Goal: Task Accomplishment & Management: Manage account settings

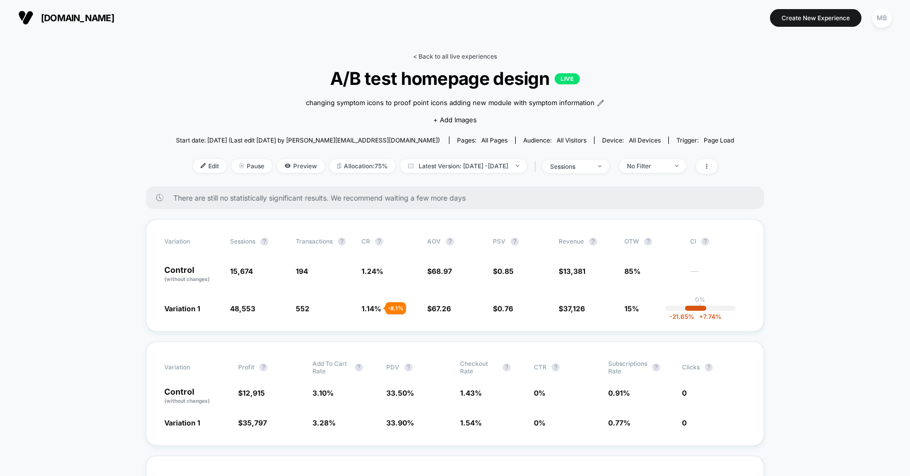
click at [475, 55] on link "< Back to all live experiences" at bounding box center [455, 57] width 84 height 8
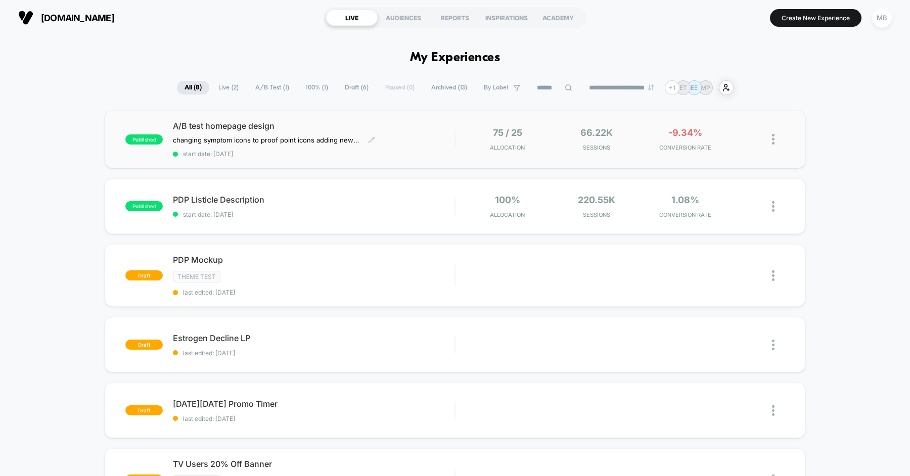
click at [420, 127] on span "A/B test homepage design" at bounding box center [314, 126] width 282 height 10
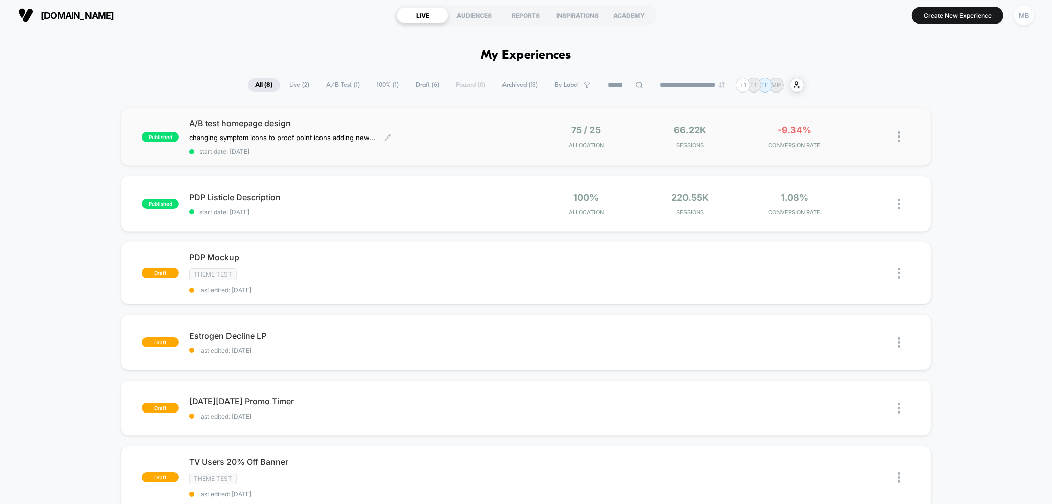
scroll to position [5, 0]
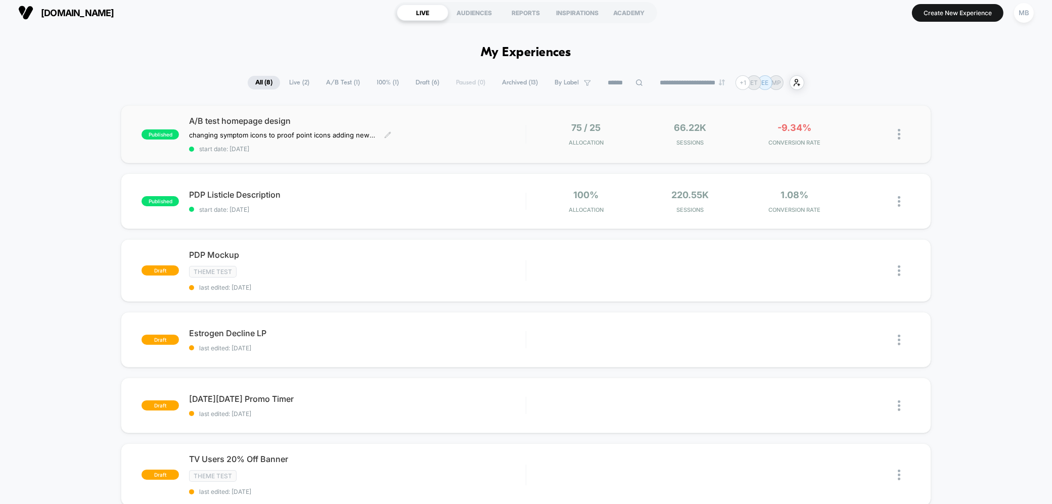
click at [471, 131] on div "A/B test homepage design changing symptom icons to proof point icons adding new…" at bounding box center [357, 134] width 336 height 37
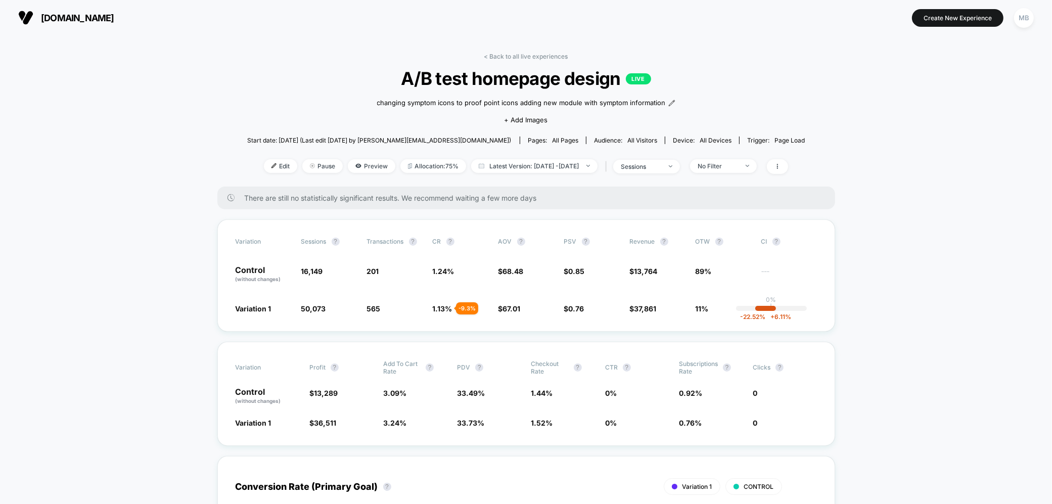
scroll to position [19, 0]
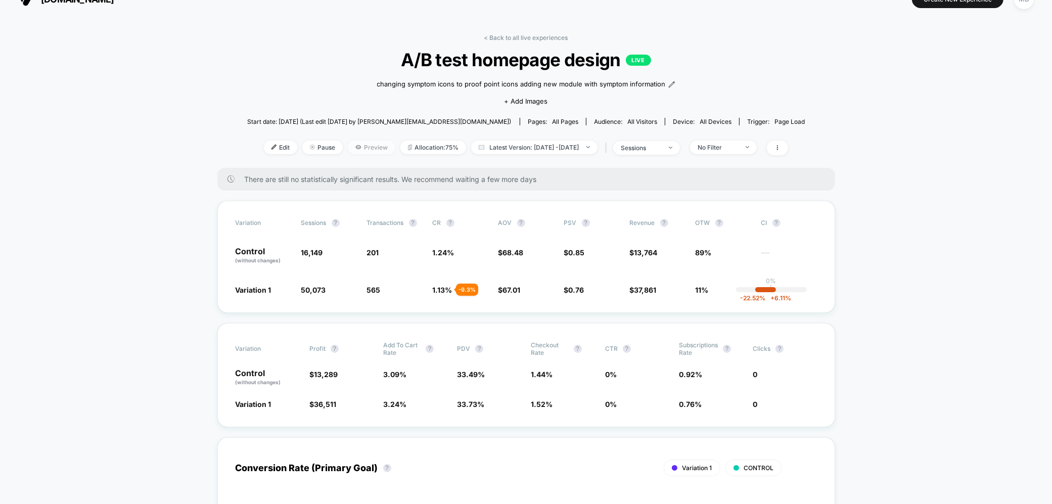
click at [361, 144] on span "Preview" at bounding box center [372, 148] width 48 height 14
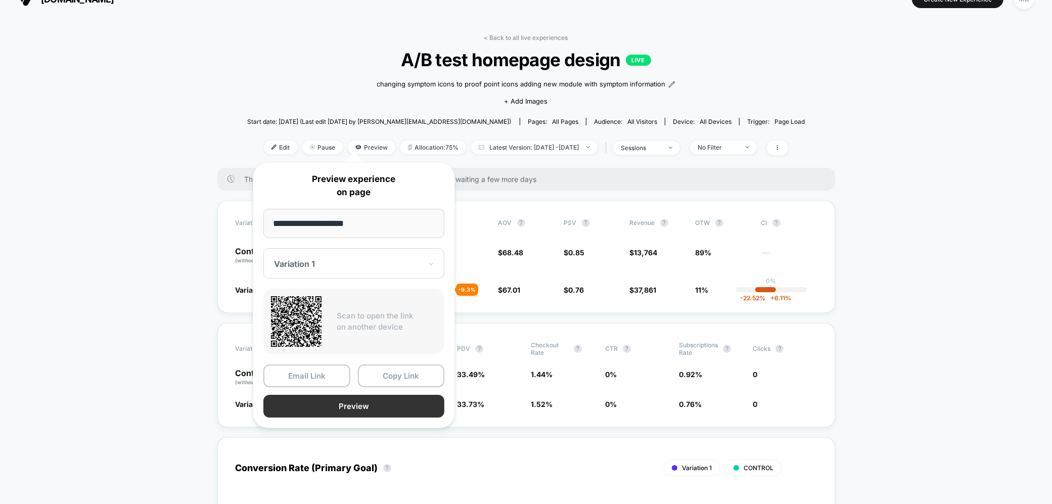
click at [376, 403] on button "Preview" at bounding box center [353, 406] width 181 height 23
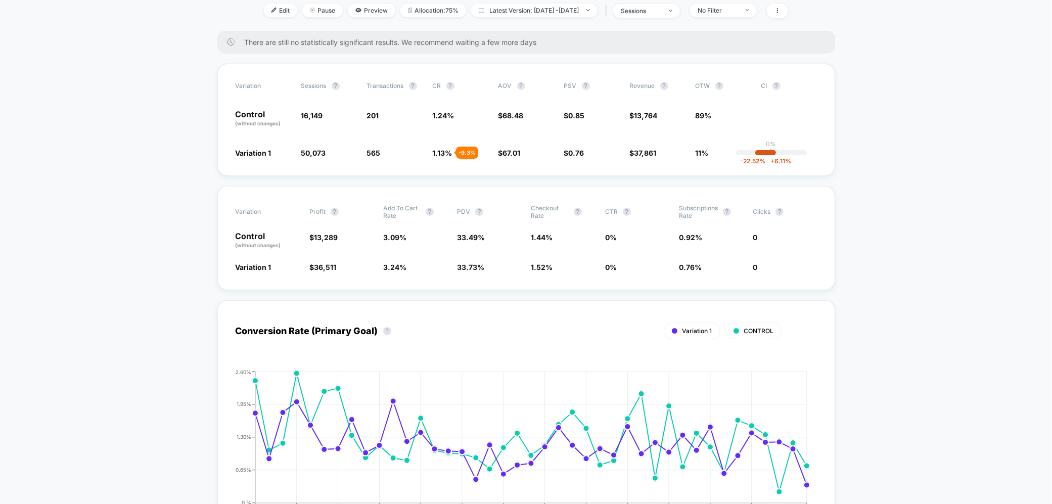
scroll to position [157, 0]
click at [256, 203] on span "Variation" at bounding box center [264, 210] width 56 height 15
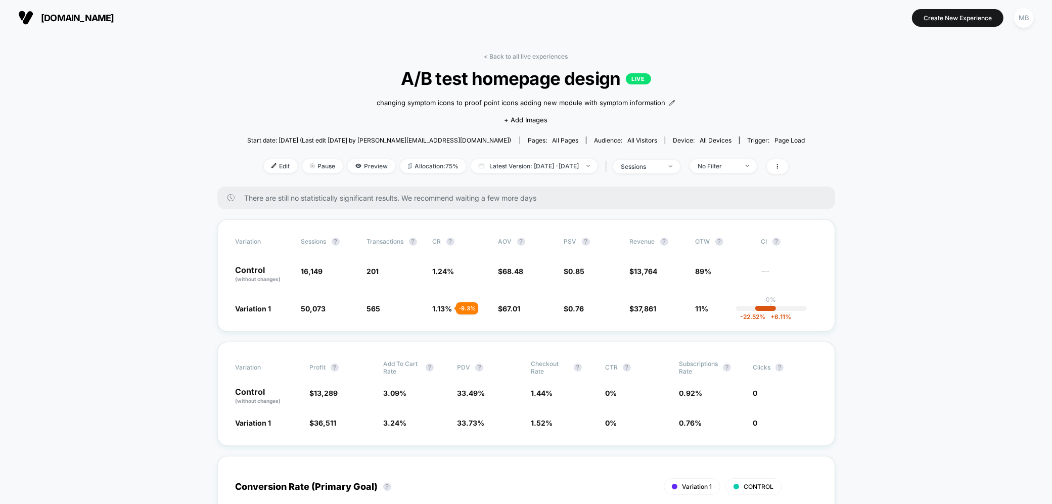
click at [532, 61] on div "< Back to all live experiences A/B test homepage design LIVE changing symptom i…" at bounding box center [526, 120] width 558 height 134
click at [521, 55] on link "< Back to all live experiences" at bounding box center [526, 57] width 84 height 8
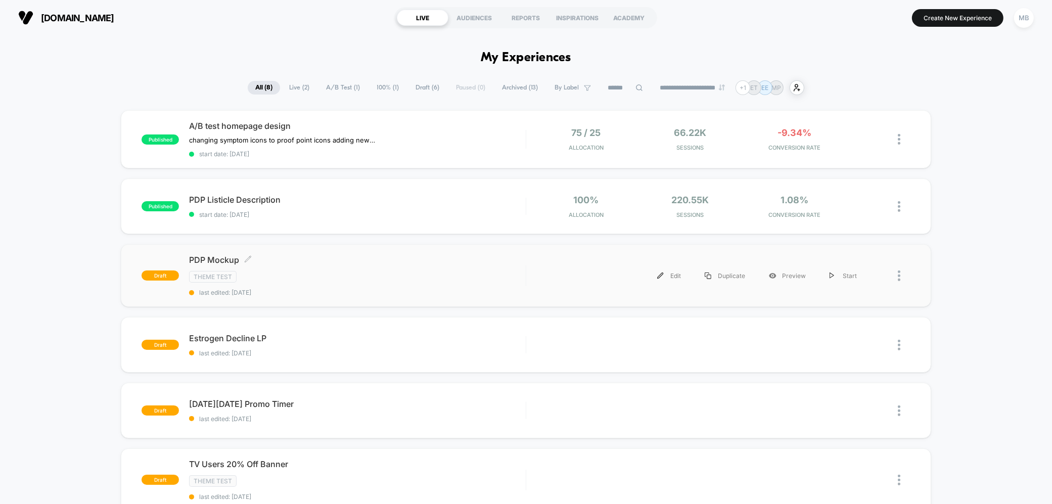
click at [358, 282] on div "PDP Mockup Click to edit experience details Click to edit experience details Th…" at bounding box center [357, 275] width 336 height 41
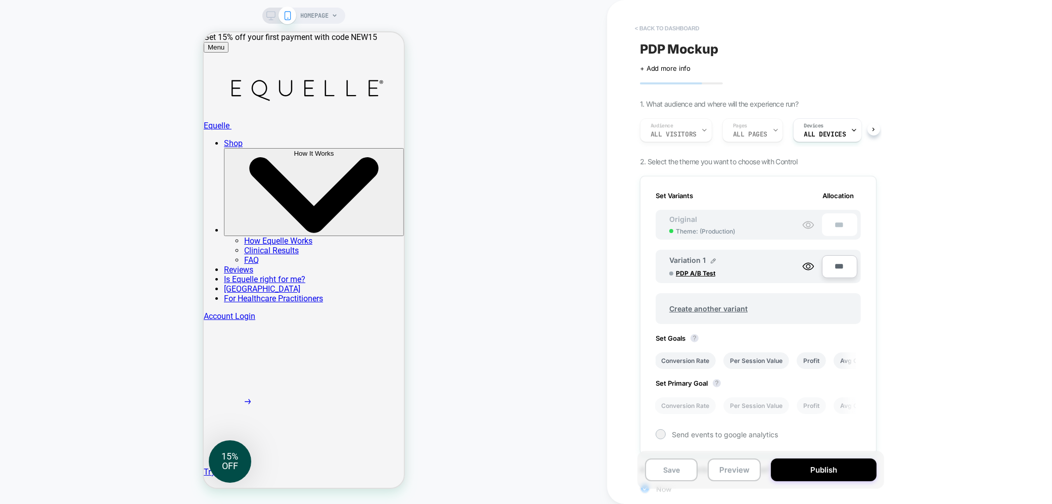
click at [662, 29] on button "< back to dashboard" at bounding box center [667, 28] width 74 height 16
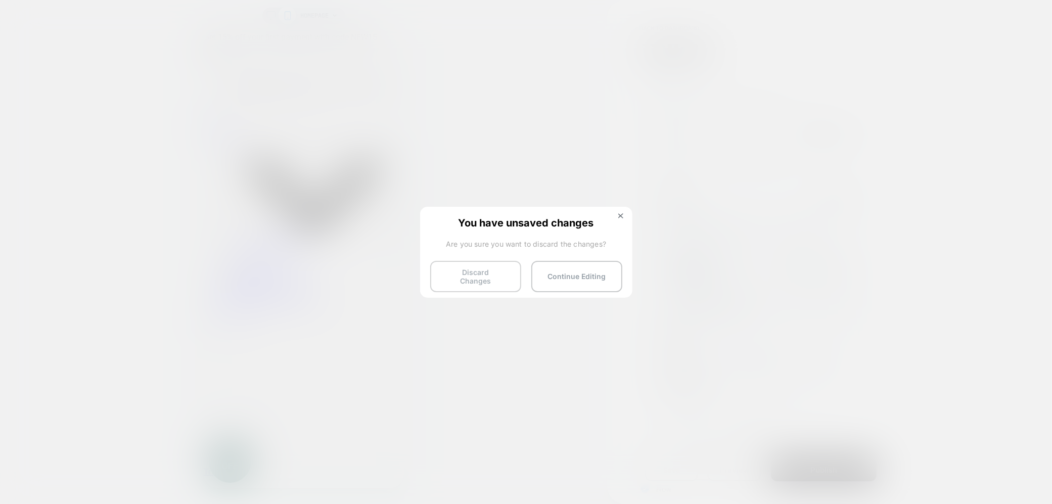
click at [490, 276] on button "Discard Changes" at bounding box center [475, 276] width 91 height 31
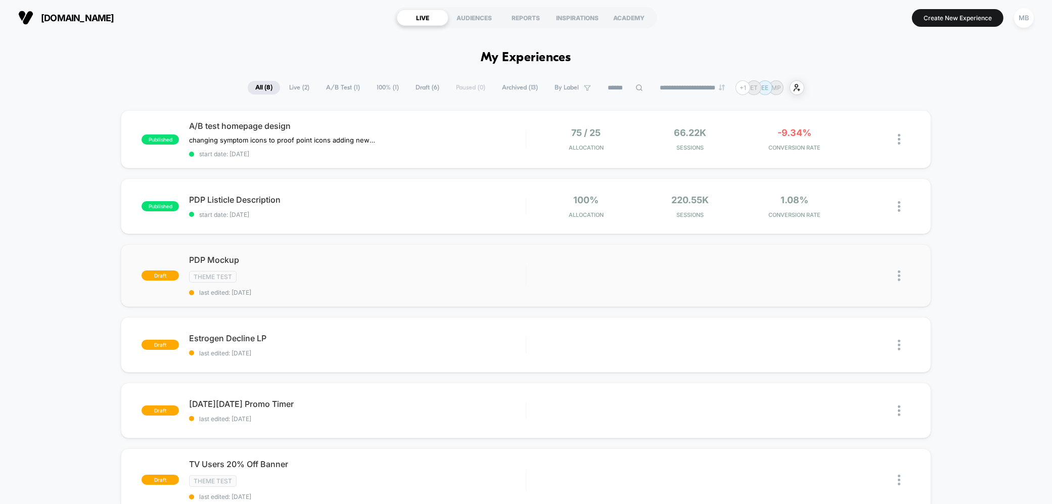
click at [899, 275] on img at bounding box center [899, 275] width 3 height 11
click at [988, 256] on div "published A/B test homepage design changing symptom icons to proof point icons …" at bounding box center [526, 406] width 1052 height 593
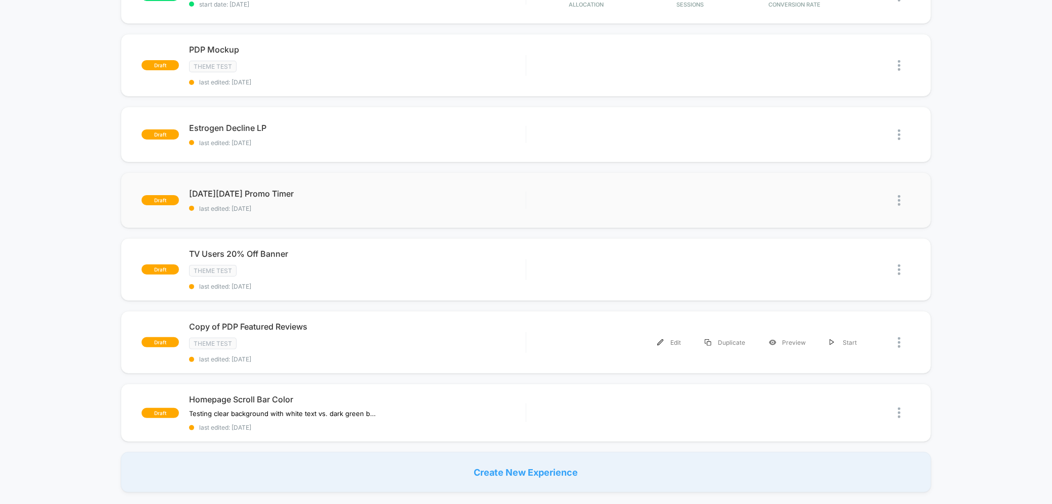
scroll to position [254, 0]
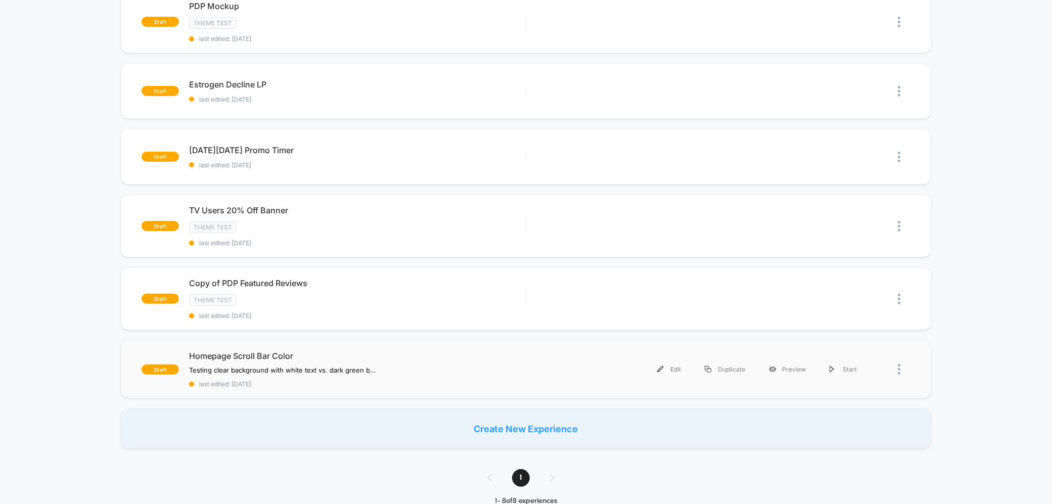
click at [903, 364] on div at bounding box center [904, 369] width 13 height 23
click at [845, 409] on div "Delete" at bounding box center [847, 411] width 91 height 23
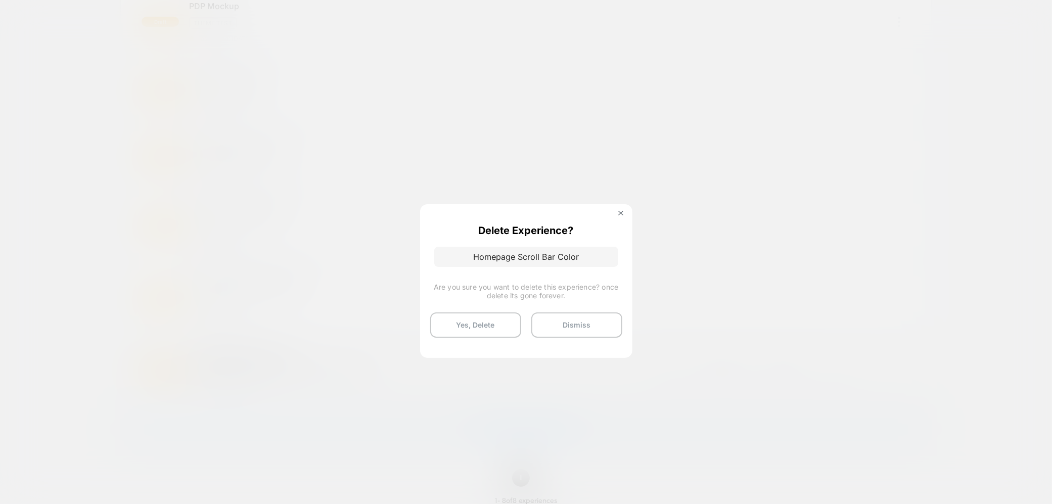
drag, startPoint x: 552, startPoint y: 322, endPoint x: 258, endPoint y: 302, distance: 294.4
click at [898, 358] on div "Delete Experience? Homepage Scroll Bar Color Are you sure you want to delete th…" at bounding box center [904, 369] width 13 height 23
click at [471, 323] on button "Yes, Delete" at bounding box center [475, 324] width 91 height 25
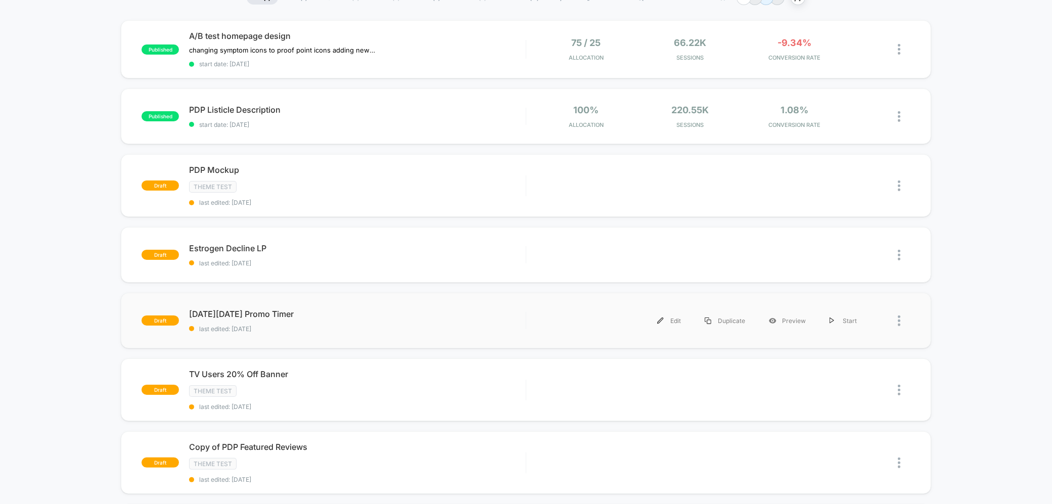
scroll to position [94, 0]
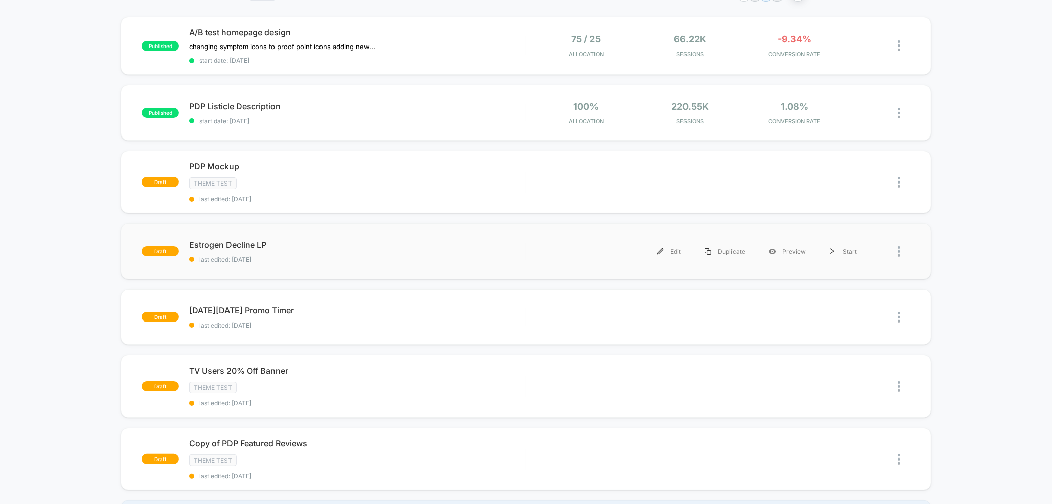
click at [900, 247] on div at bounding box center [904, 251] width 13 height 23
click at [840, 292] on div "Delete" at bounding box center [847, 296] width 91 height 23
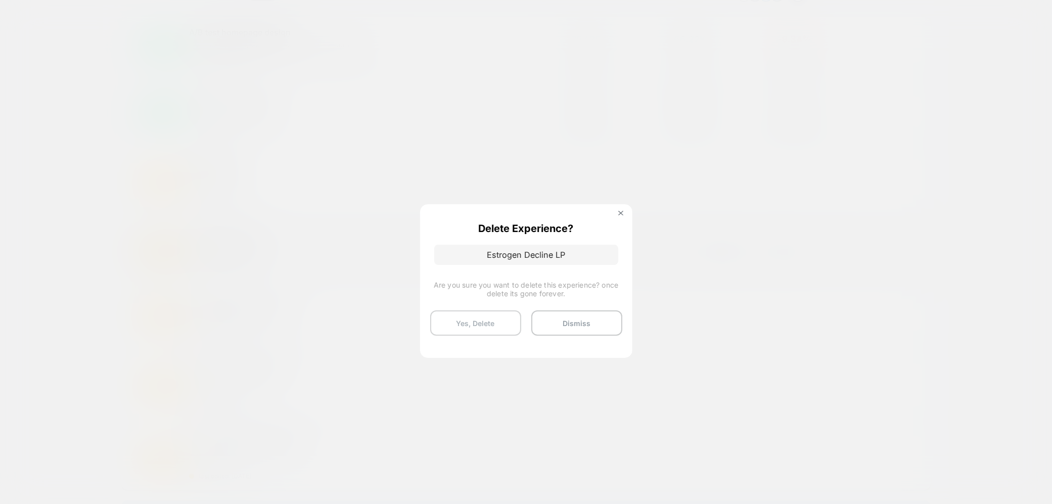
click at [464, 327] on button "Yes, Delete" at bounding box center [475, 322] width 91 height 25
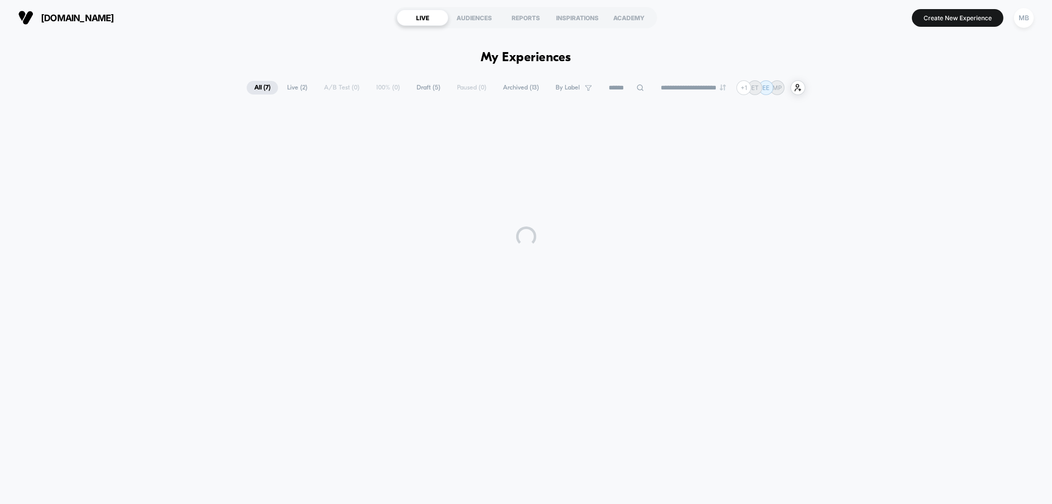
scroll to position [0, 0]
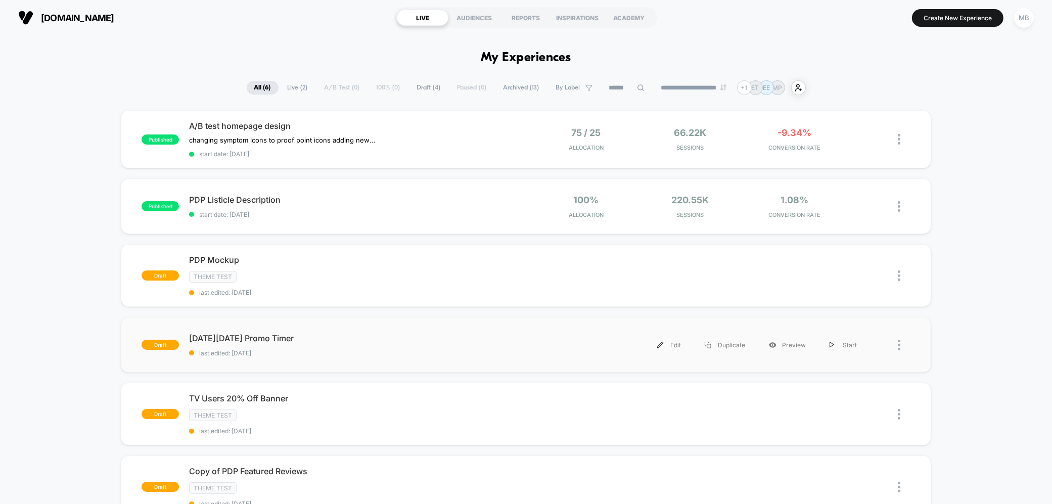
drag, startPoint x: 895, startPoint y: 338, endPoint x: 881, endPoint y: 359, distance: 25.2
click at [895, 338] on div at bounding box center [889, 345] width 41 height 23
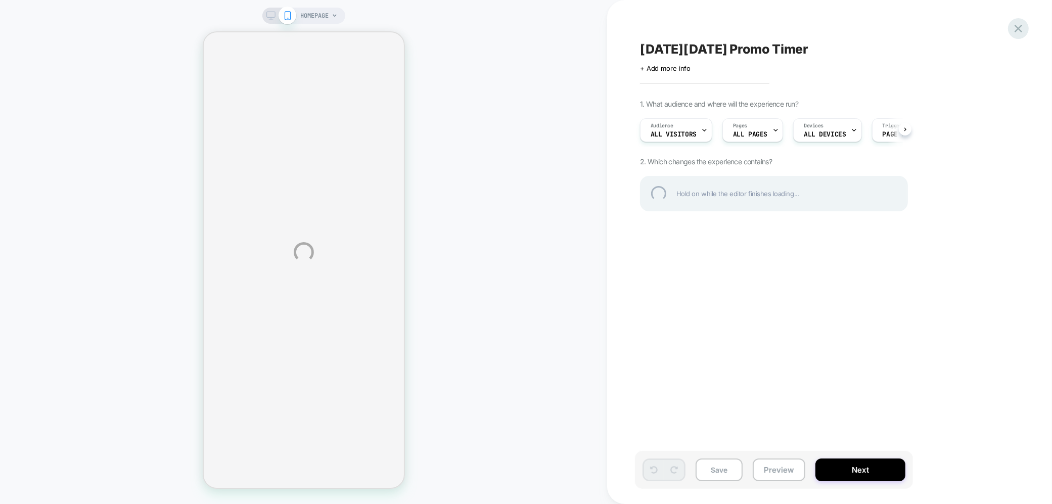
click at [1017, 31] on div at bounding box center [1018, 28] width 21 height 21
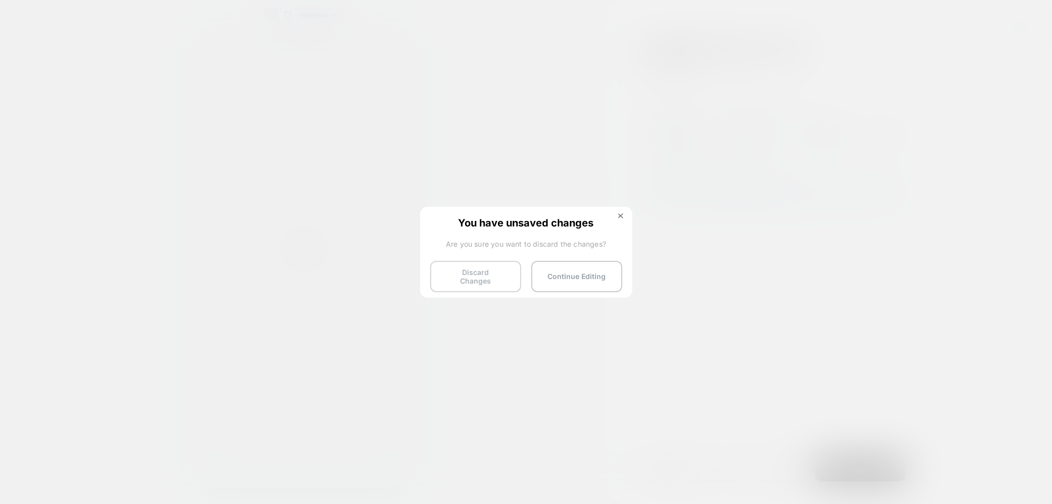
click at [487, 276] on button "Discard Changes" at bounding box center [475, 276] width 91 height 31
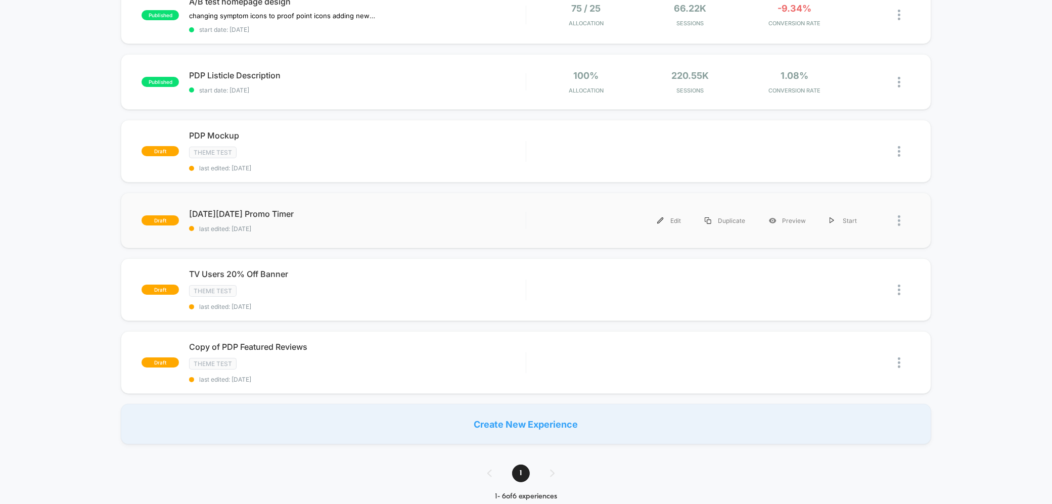
scroll to position [119, 0]
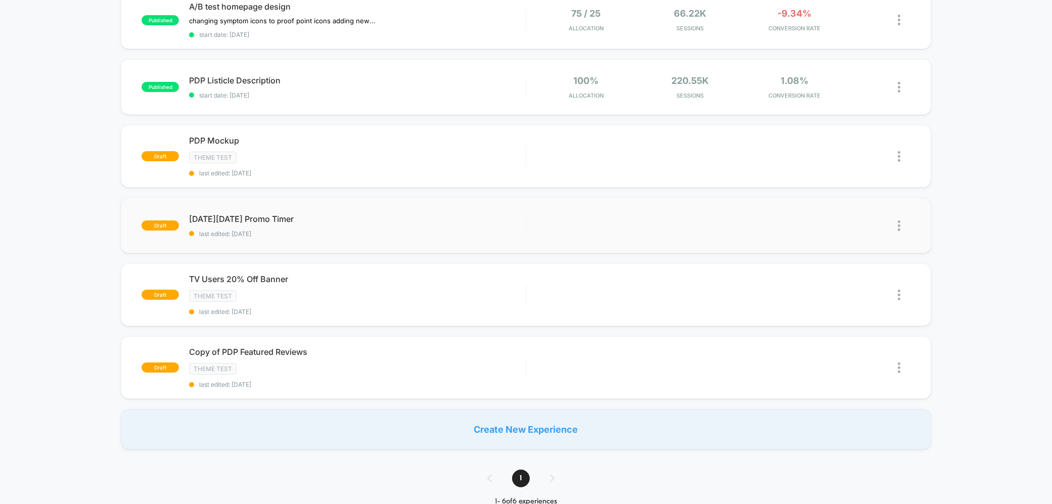
click at [898, 222] on img at bounding box center [899, 225] width 3 height 11
click at [837, 264] on div "Delete" at bounding box center [847, 270] width 91 height 23
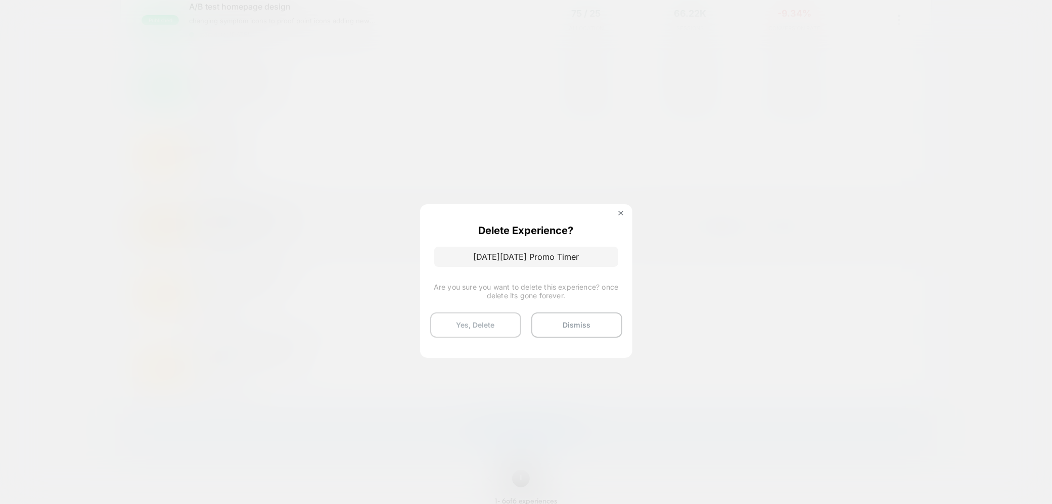
click at [478, 321] on button "Yes, Delete" at bounding box center [475, 324] width 91 height 25
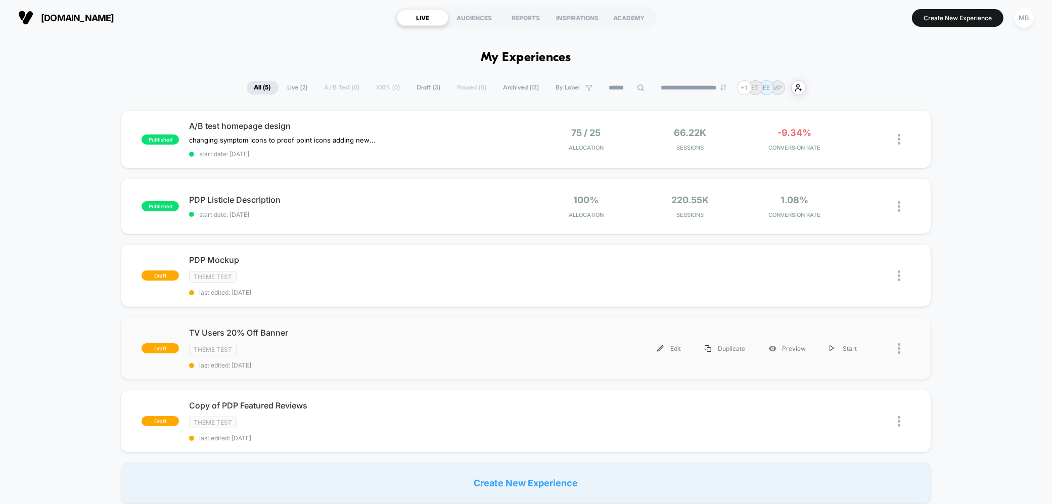
click at [900, 347] on div at bounding box center [904, 348] width 13 height 23
click at [836, 393] on div "Delete" at bounding box center [847, 393] width 91 height 23
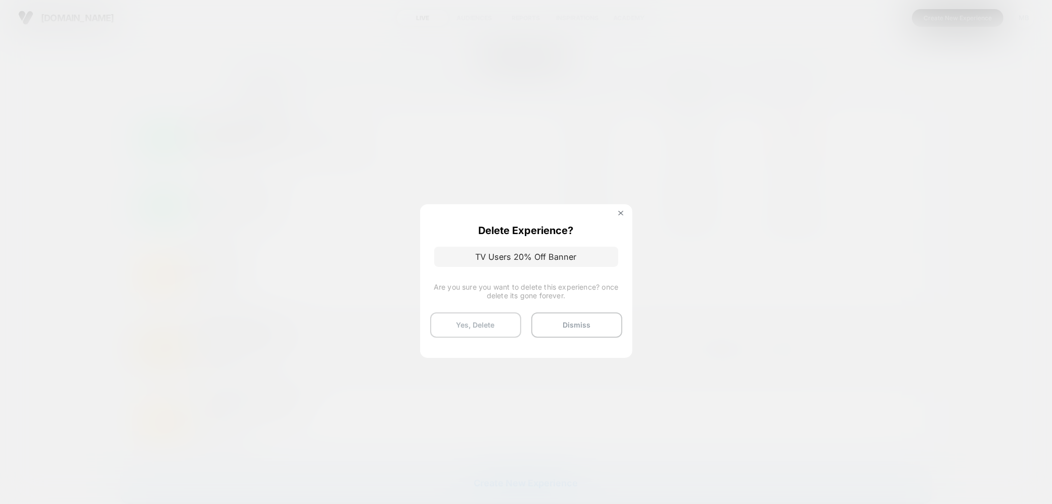
click at [471, 332] on button "Yes, Delete" at bounding box center [475, 324] width 91 height 25
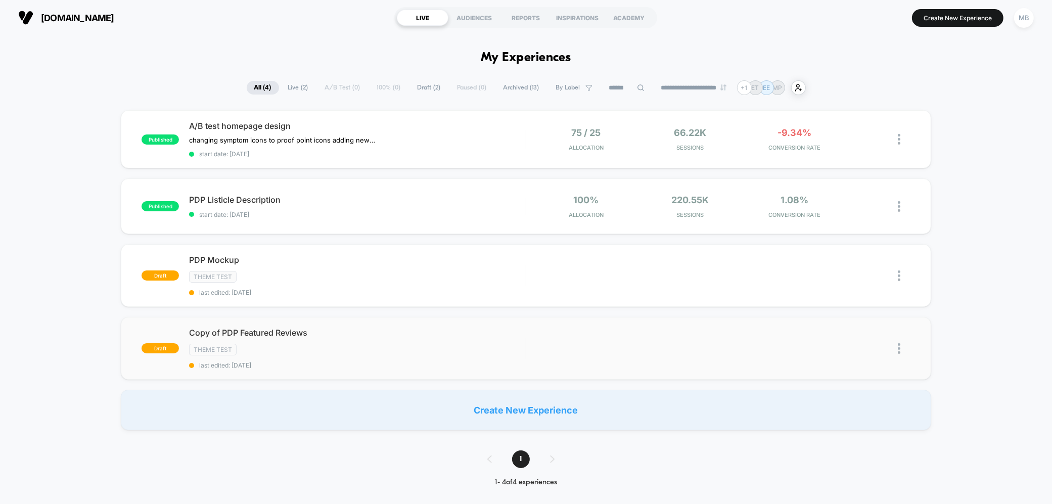
click at [899, 346] on img at bounding box center [899, 348] width 3 height 11
click at [824, 390] on div "Delete" at bounding box center [847, 393] width 91 height 23
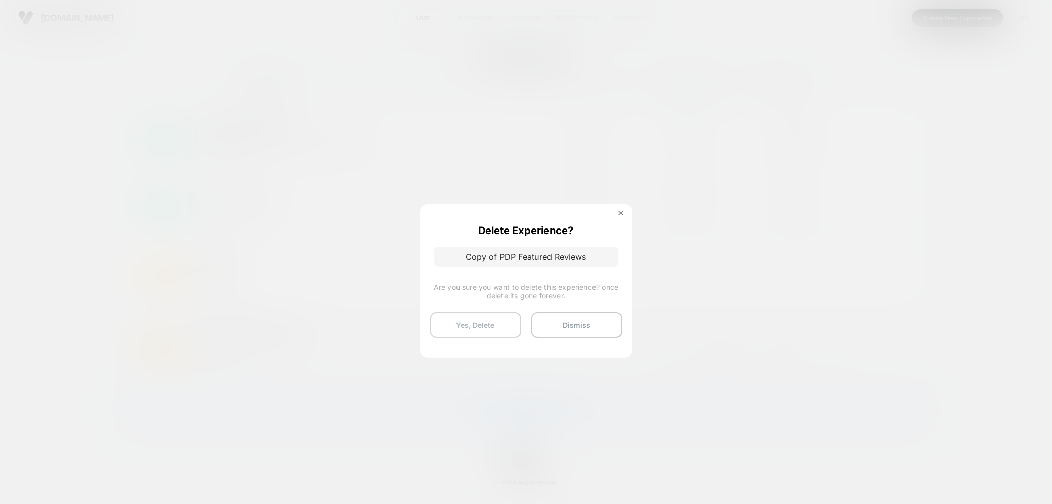
click at [461, 329] on button "Yes, Delete" at bounding box center [475, 324] width 91 height 25
